Goal: Find specific fact: Locate a discrete piece of known information

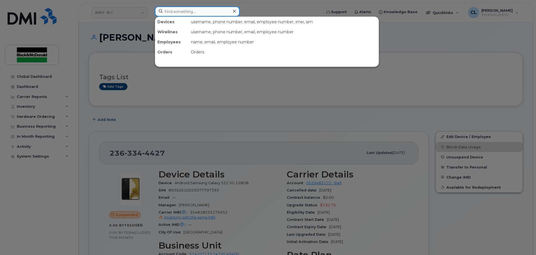
click at [184, 10] on input at bounding box center [197, 11] width 85 height 10
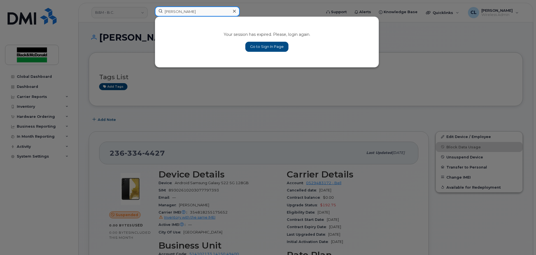
type input "matthew o"
click at [252, 51] on link "Go to Sign In Page" at bounding box center [266, 47] width 43 height 10
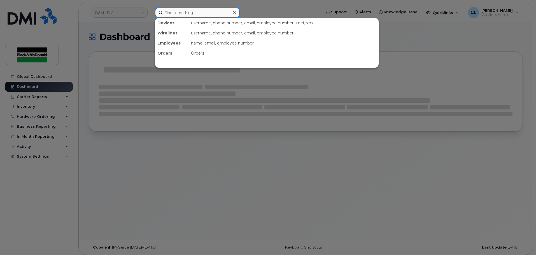
click at [194, 11] on input at bounding box center [197, 13] width 85 height 10
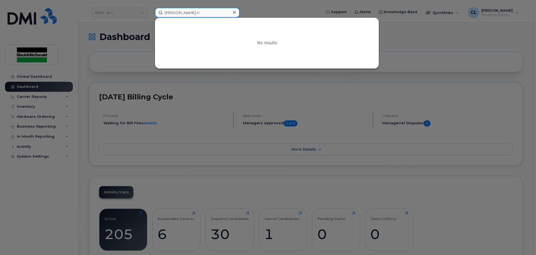
drag, startPoint x: 194, startPoint y: 14, endPoint x: 136, endPoint y: 2, distance: 59.7
click at [150, 8] on div "[PERSON_NAME] o' No results" at bounding box center [236, 13] width 172 height 10
type input "M"
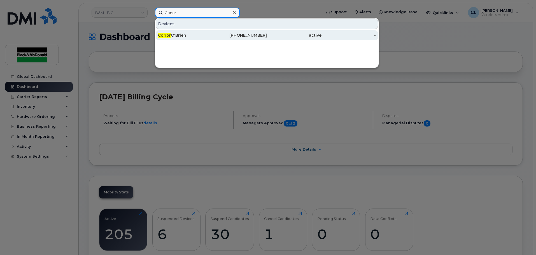
type input "Conor"
click at [208, 36] on div "[PERSON_NAME]" at bounding box center [185, 35] width 55 height 6
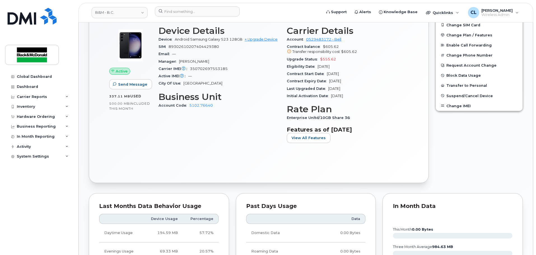
scroll to position [112, 0]
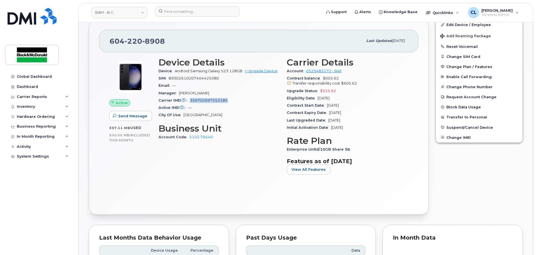
drag, startPoint x: 235, startPoint y: 101, endPoint x: 190, endPoint y: 101, distance: 45.1
click at [190, 101] on div "Carrier IMEI Carrier IMEI is reported during the last billing cycle or change o…" at bounding box center [219, 100] width 122 height 7
copy span "350702697553185"
